Goal: Information Seeking & Learning: Learn about a topic

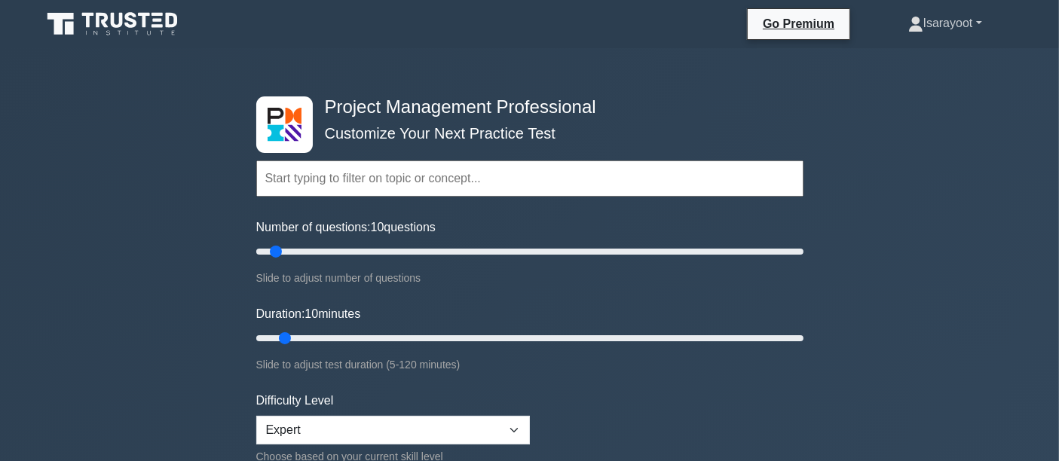
click at [942, 27] on link "Isarayoot" at bounding box center [945, 23] width 146 height 30
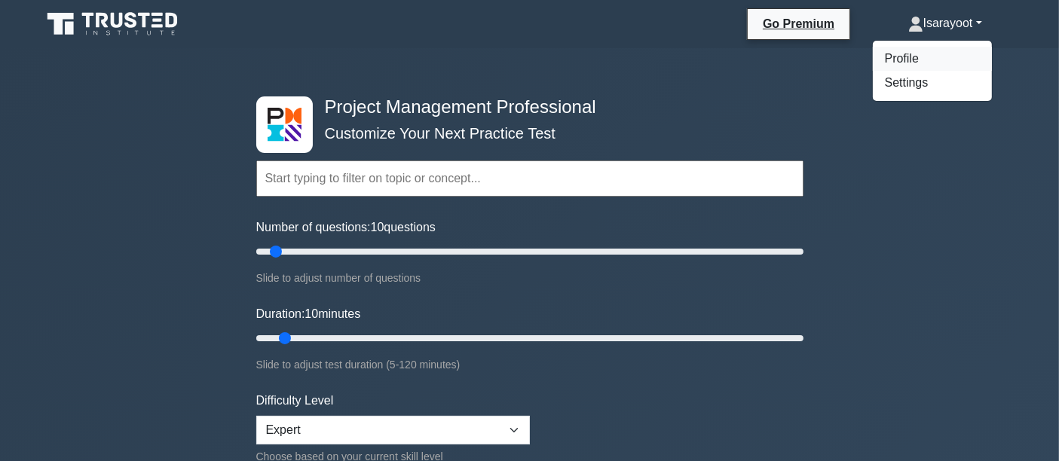
click at [902, 60] on link "Profile" at bounding box center [932, 59] width 119 height 24
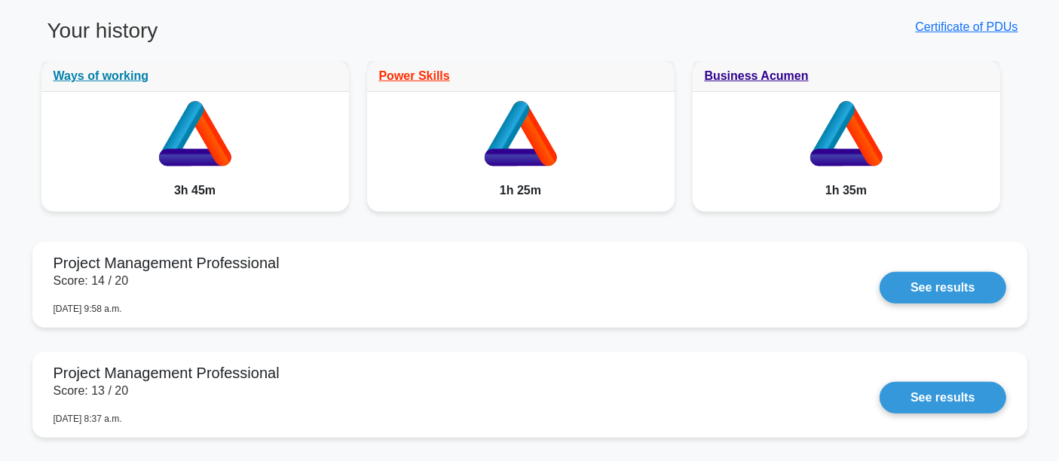
scroll to position [1339, 0]
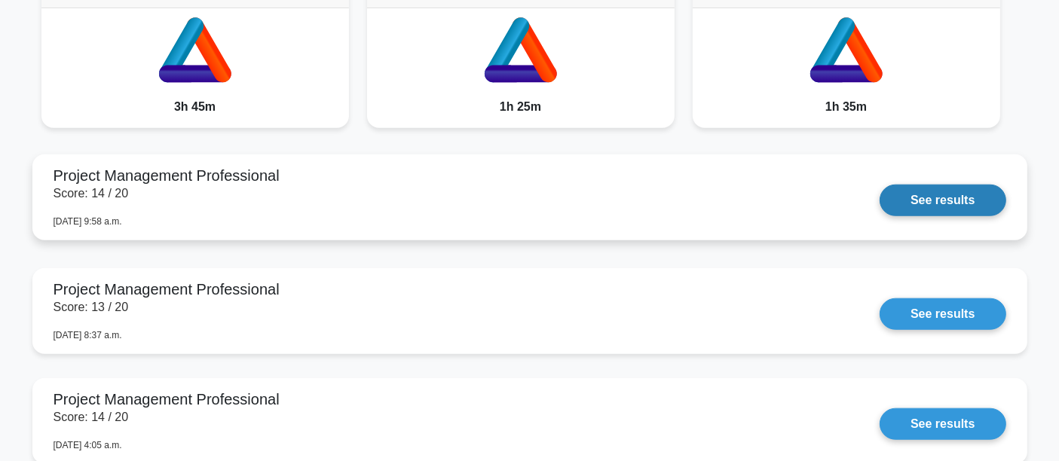
click at [880, 199] on link "See results" at bounding box center [943, 201] width 126 height 32
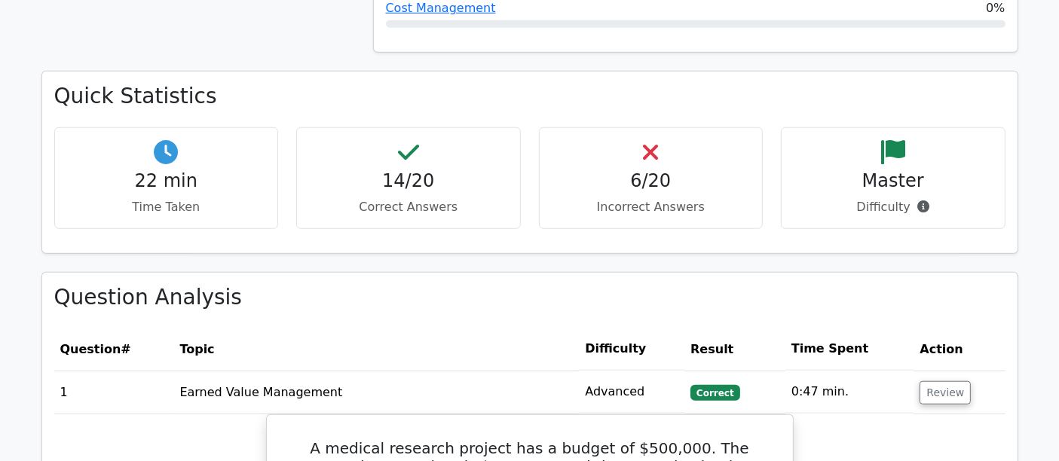
scroll to position [1675, 0]
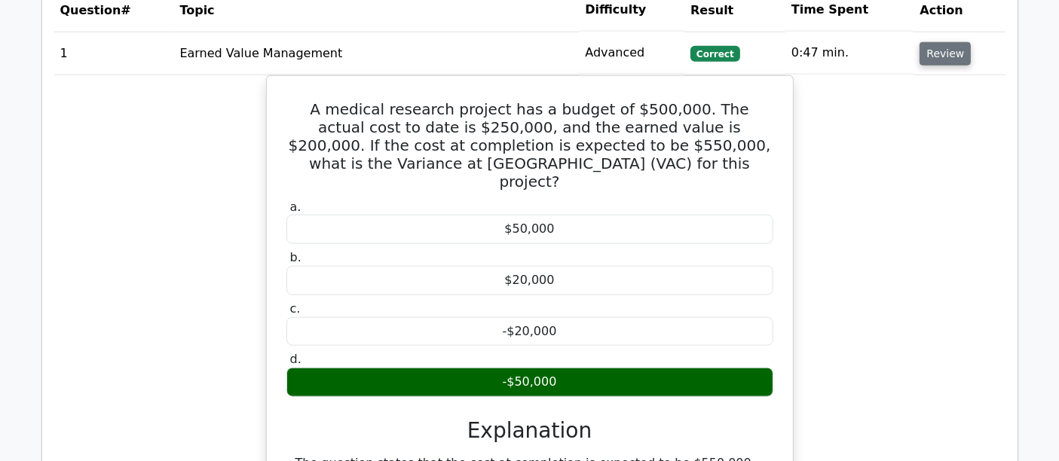
click at [930, 42] on button "Review" at bounding box center [944, 53] width 51 height 23
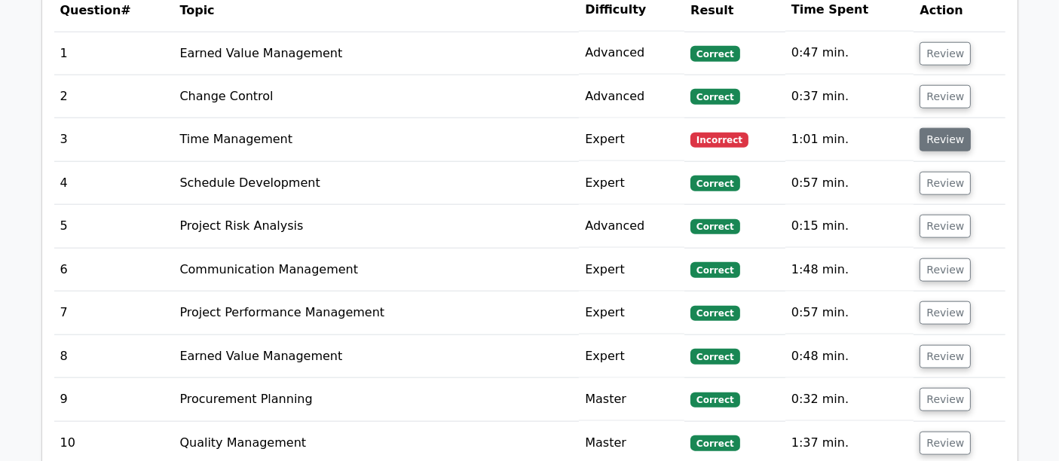
click at [945, 128] on button "Review" at bounding box center [944, 139] width 51 height 23
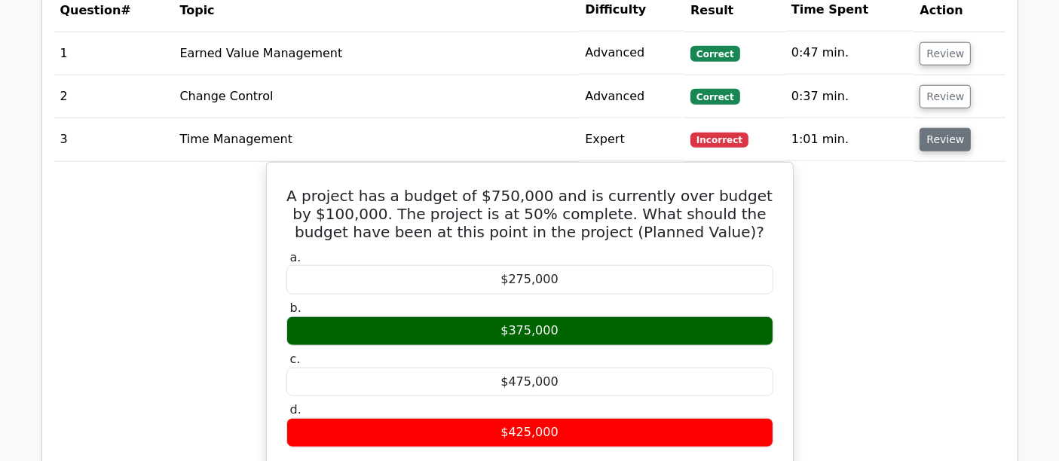
click at [935, 128] on button "Review" at bounding box center [944, 139] width 51 height 23
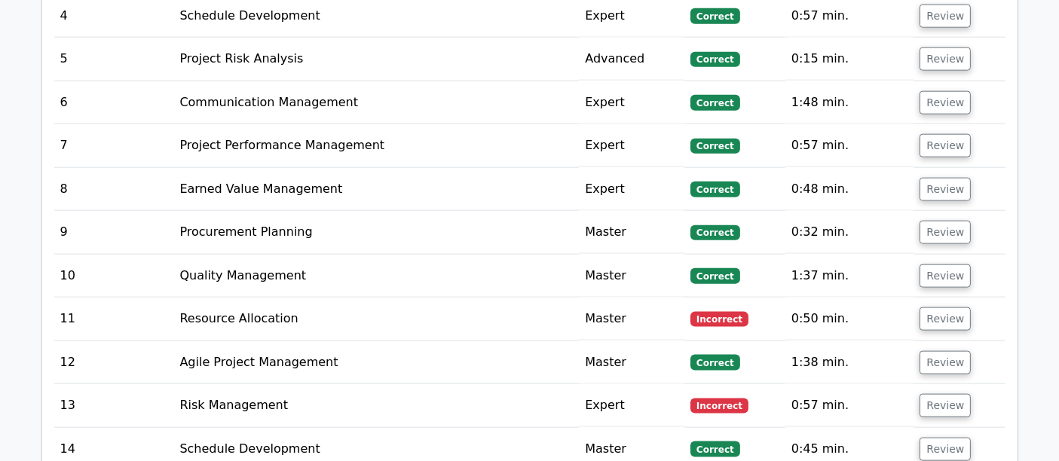
scroll to position [1926, 0]
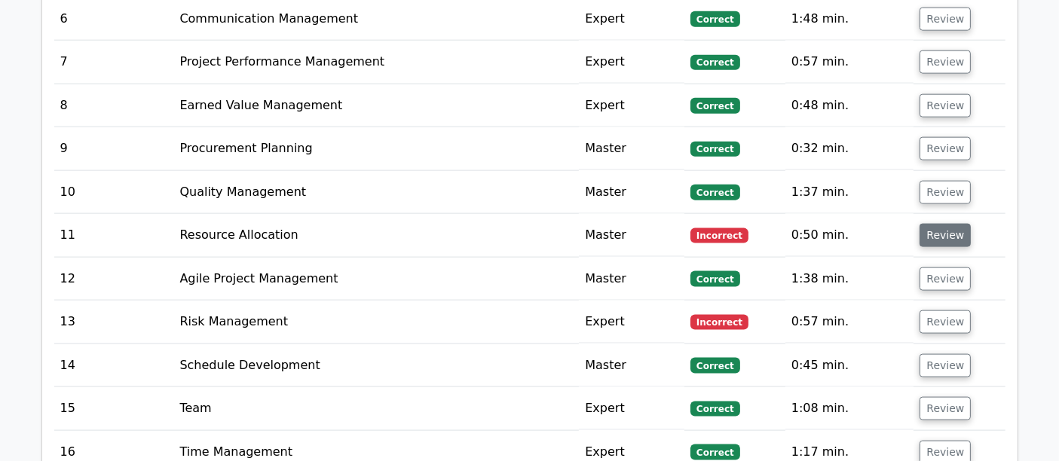
click at [930, 224] on button "Review" at bounding box center [944, 235] width 51 height 23
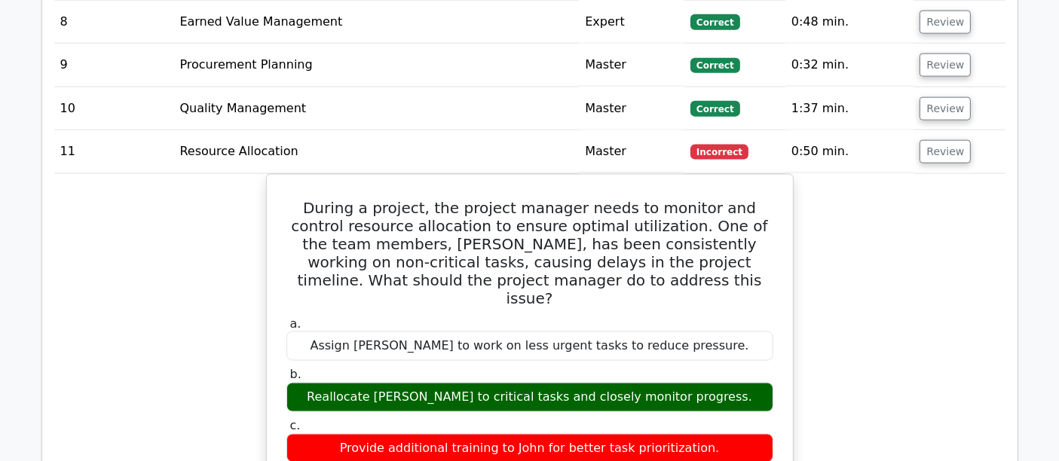
scroll to position [2093, 0]
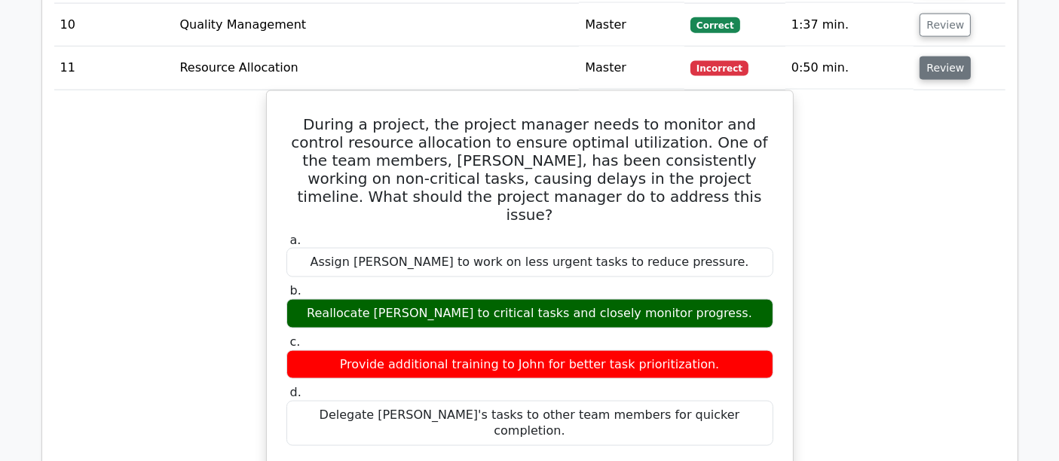
click at [950, 57] on button "Review" at bounding box center [944, 68] width 51 height 23
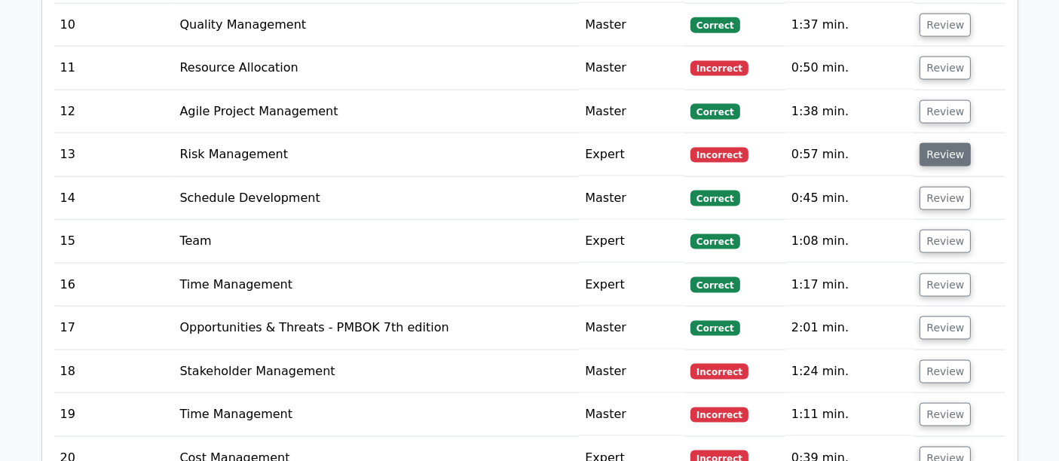
click at [947, 143] on button "Review" at bounding box center [944, 154] width 51 height 23
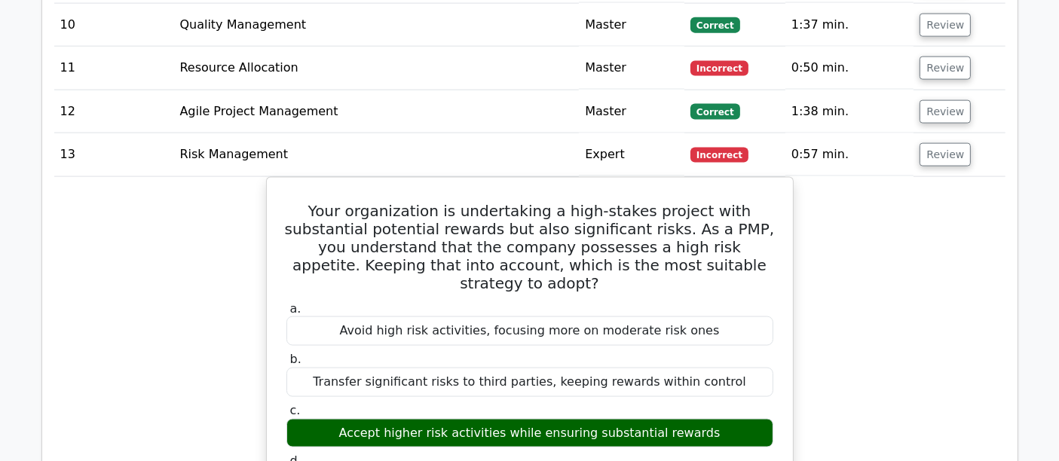
scroll to position [2177, 0]
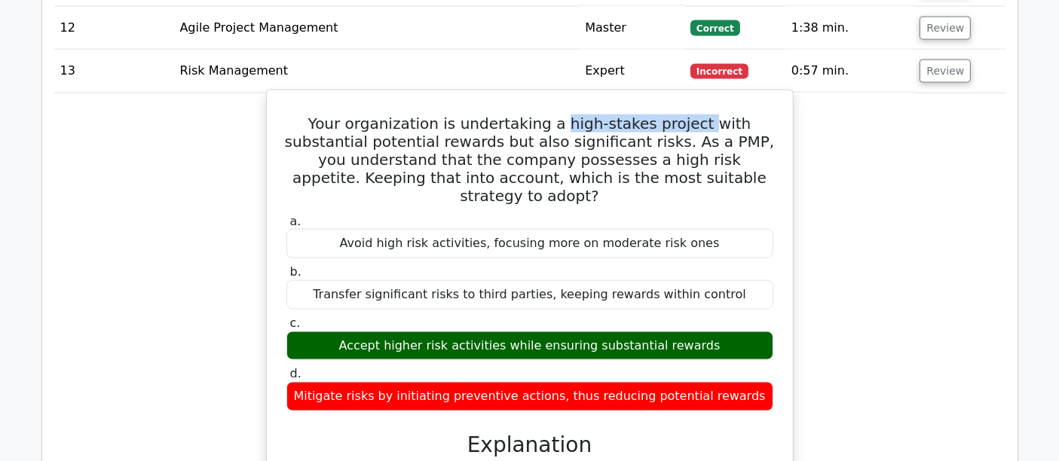
drag, startPoint x: 528, startPoint y: 99, endPoint x: 661, endPoint y: 102, distance: 133.4
click at [661, 115] on h5 "Your organization is undertaking a high-stakes project with substantial potenti…" at bounding box center [530, 160] width 490 height 90
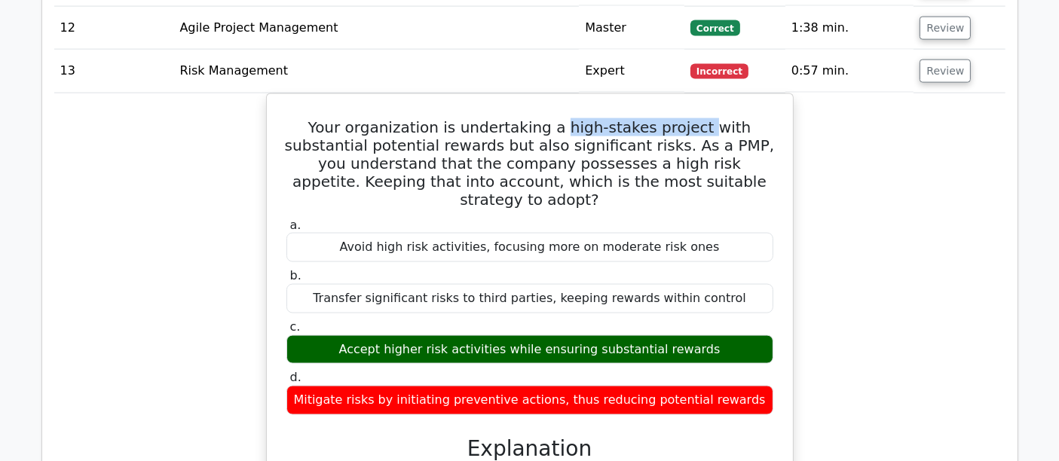
copy h5 "high-stakes project"
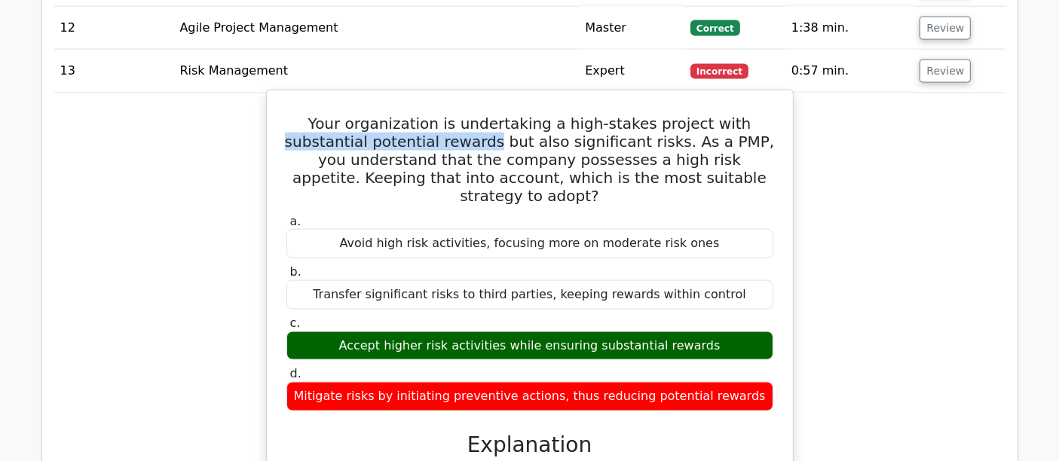
drag, startPoint x: 697, startPoint y: 93, endPoint x: 411, endPoint y: 116, distance: 287.3
click at [411, 116] on h5 "Your organization is undertaking a high-stakes project with substantial potenti…" at bounding box center [530, 160] width 490 height 90
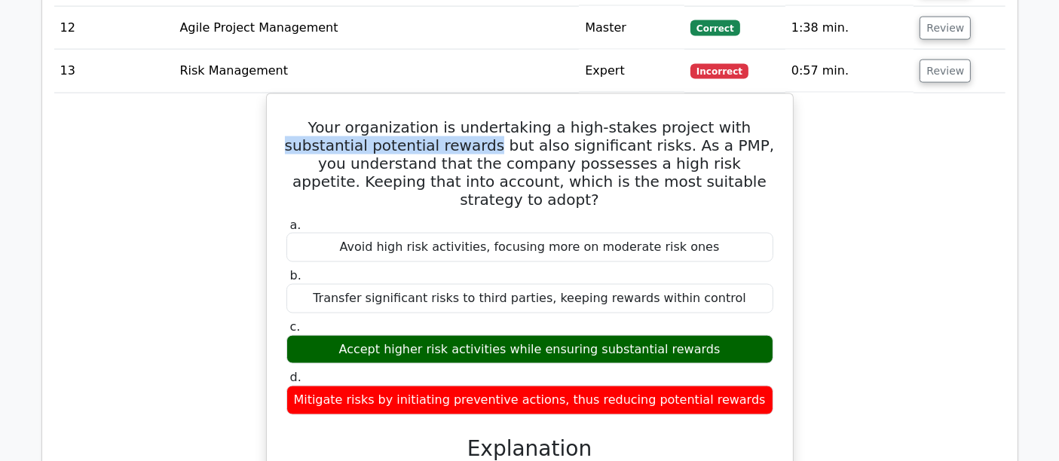
copy h5 "substantial potential rewards"
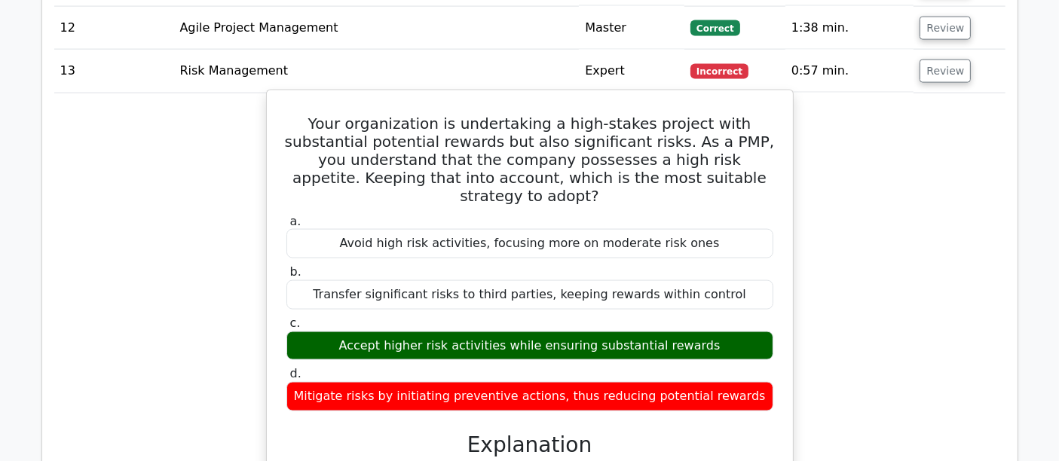
click at [734, 142] on h5 "Your organization is undertaking a high-stakes project with substantial potenti…" at bounding box center [530, 160] width 490 height 90
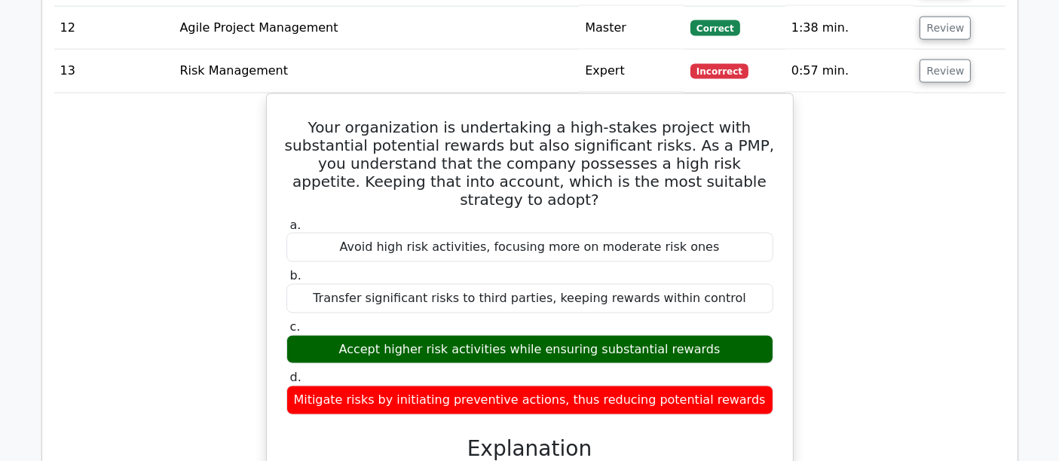
click at [208, 133] on div "Your organization is undertaking a high-stakes project with substantial potenti…" at bounding box center [529, 417] width 951 height 649
click at [937, 60] on button "Review" at bounding box center [944, 71] width 51 height 23
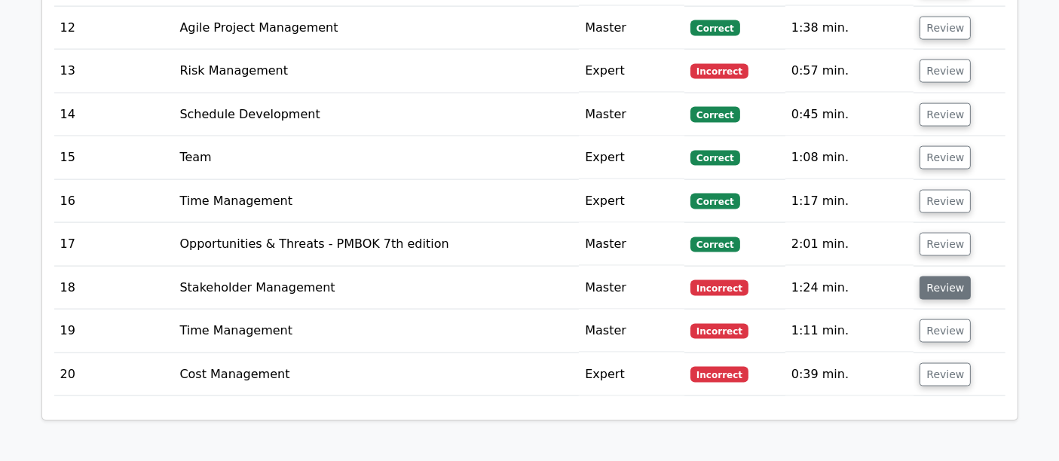
click at [935, 277] on button "Review" at bounding box center [944, 288] width 51 height 23
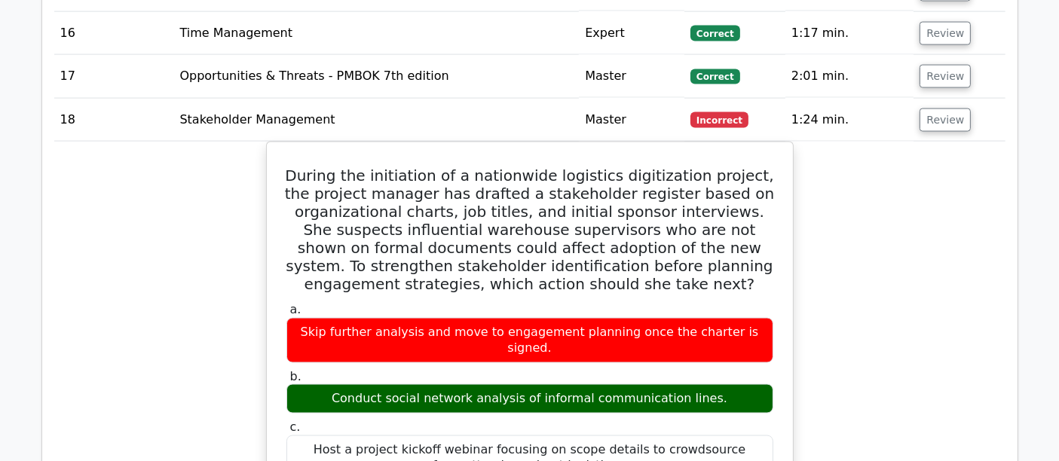
scroll to position [2428, 0]
